Goal: Task Accomplishment & Management: Use online tool/utility

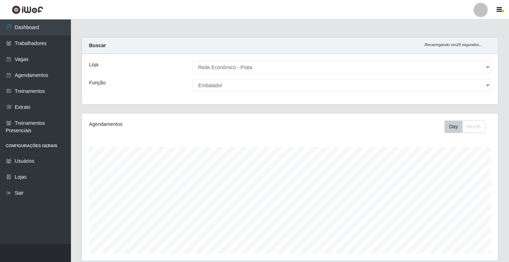
select select "192"
select select "1"
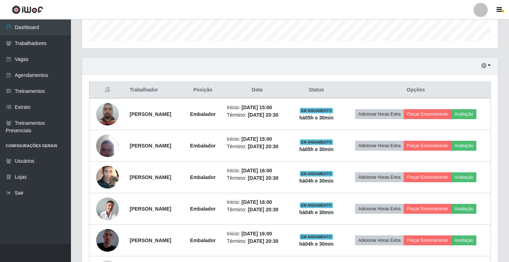
scroll to position [147, 416]
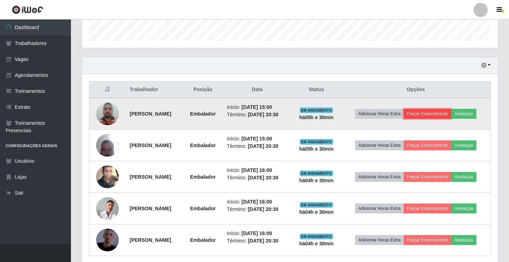
click at [435, 111] on button "Forçar Encerramento" at bounding box center [427, 114] width 48 height 10
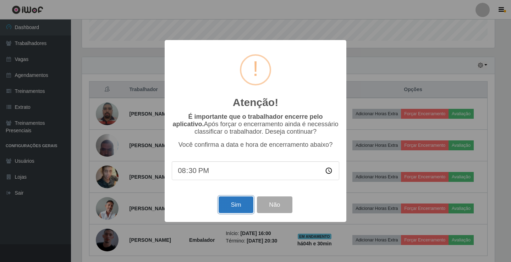
click at [237, 206] on button "Sim" at bounding box center [235, 204] width 34 height 17
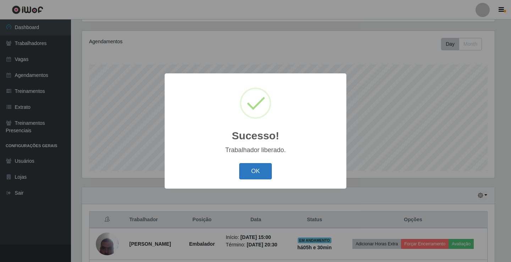
click at [240, 177] on button "OK" at bounding box center [255, 171] width 33 height 17
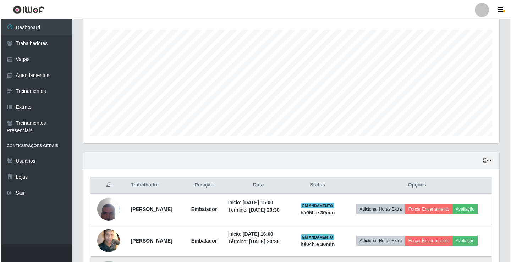
scroll to position [224, 0]
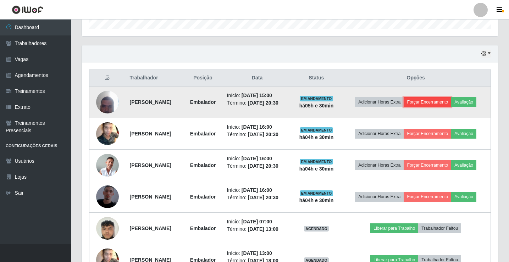
click at [428, 101] on button "Forçar Encerramento" at bounding box center [427, 102] width 48 height 10
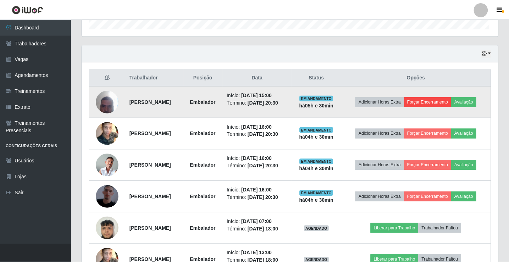
scroll to position [147, 412]
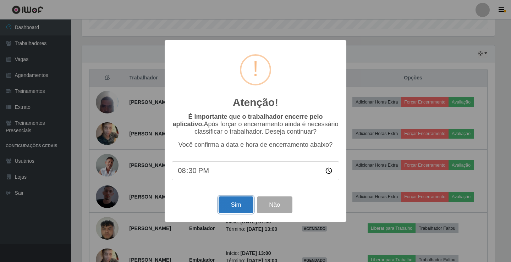
click at [233, 206] on button "Sim" at bounding box center [235, 204] width 34 height 17
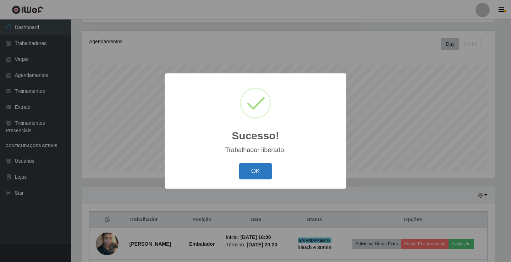
click at [258, 166] on button "OK" at bounding box center [255, 171] width 33 height 17
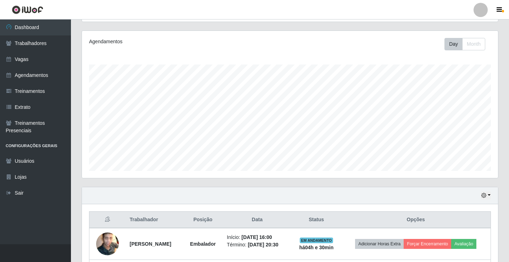
scroll to position [189, 0]
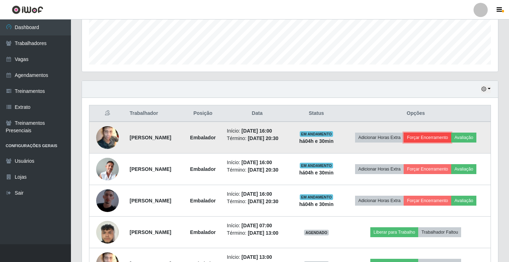
click at [417, 135] on button "Forçar Encerramento" at bounding box center [427, 138] width 48 height 10
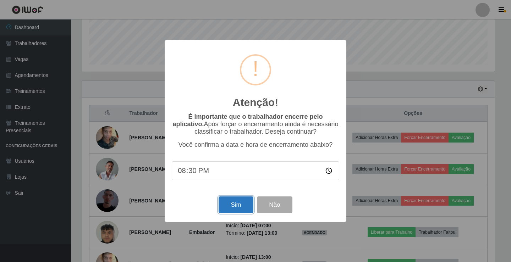
click at [241, 207] on button "Sim" at bounding box center [235, 204] width 34 height 17
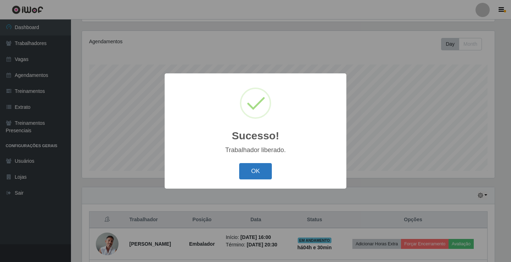
click at [250, 175] on button "OK" at bounding box center [255, 171] width 33 height 17
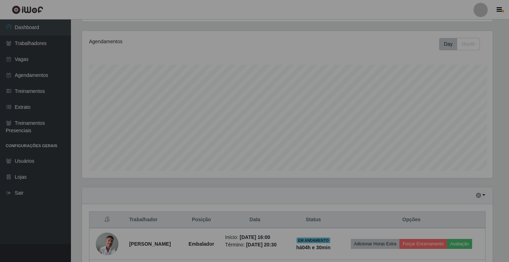
scroll to position [0, 0]
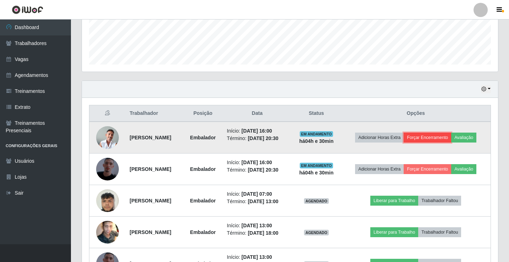
click at [428, 138] on button "Forçar Encerramento" at bounding box center [427, 138] width 48 height 10
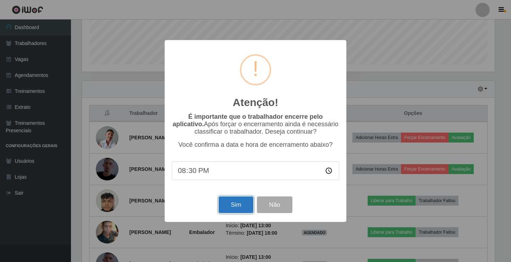
click at [242, 207] on button "Sim" at bounding box center [235, 204] width 34 height 17
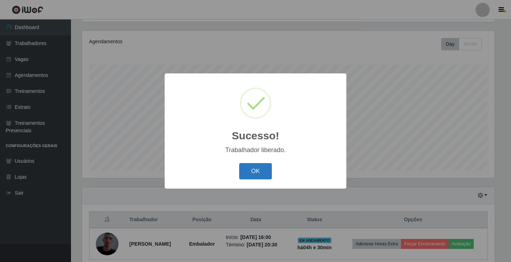
click at [252, 177] on button "OK" at bounding box center [255, 171] width 33 height 17
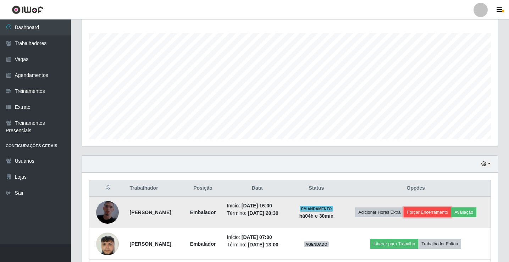
click at [437, 211] on button "Forçar Encerramento" at bounding box center [427, 212] width 48 height 10
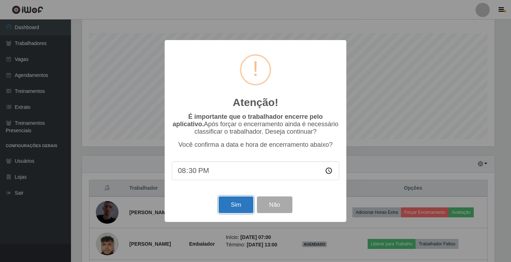
click at [222, 211] on button "Sim" at bounding box center [235, 204] width 34 height 17
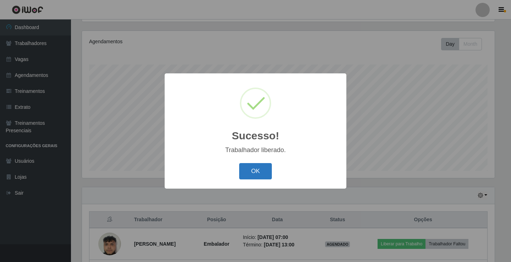
click at [251, 167] on button "OK" at bounding box center [255, 171] width 33 height 17
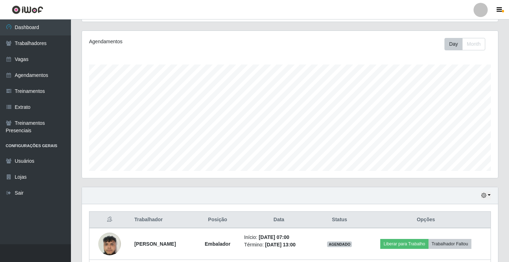
scroll to position [154, 0]
